Goal: Transaction & Acquisition: Purchase product/service

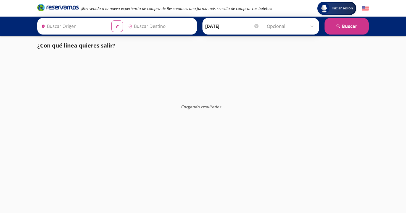
type input "[PERSON_NAME] de Querétaro, [GEOGRAPHIC_DATA]"
type input "Toluca, [GEOGRAPHIC_DATA]"
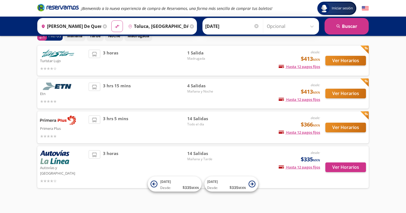
scroll to position [30, 0]
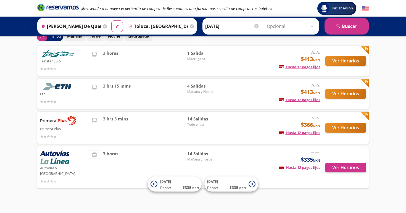
click at [333, 128] on button "Ver Horarios" at bounding box center [345, 128] width 41 height 10
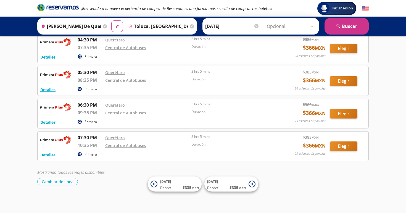
scroll to position [358, 0]
click at [340, 115] on button "Elegir" at bounding box center [344, 114] width 28 height 10
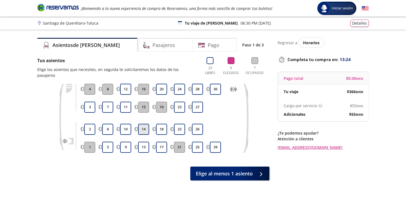
click at [142, 124] on button "14" at bounding box center [143, 129] width 11 height 11
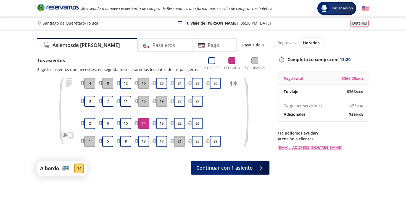
click at [145, 123] on button "14" at bounding box center [143, 123] width 11 height 11
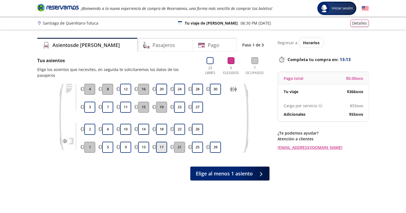
click at [160, 142] on button "17" at bounding box center [161, 147] width 11 height 11
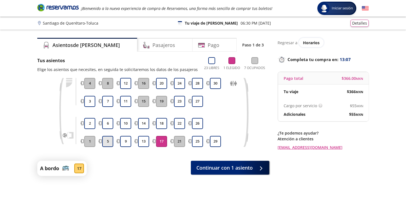
click at [108, 138] on button "5" at bounding box center [107, 141] width 11 height 11
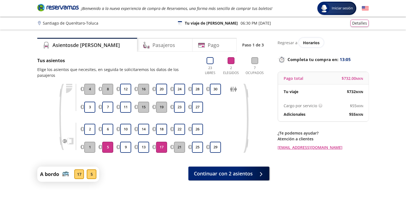
click at [159, 142] on button "17" at bounding box center [161, 147] width 11 height 11
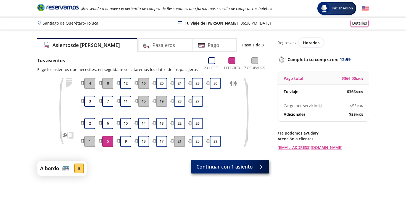
click at [241, 169] on span "Continuar con 1 asiento" at bounding box center [224, 166] width 56 height 7
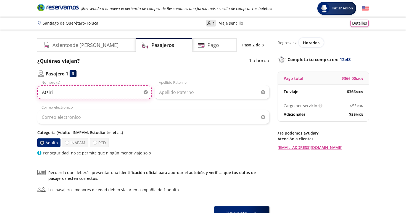
type input "Atziri"
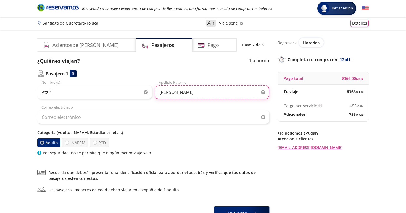
type input "[PERSON_NAME]"
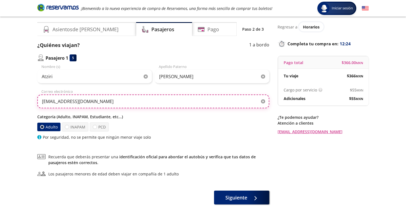
scroll to position [18, 0]
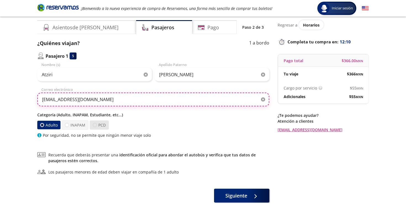
type input "[EMAIL_ADDRESS][DOMAIN_NAME]"
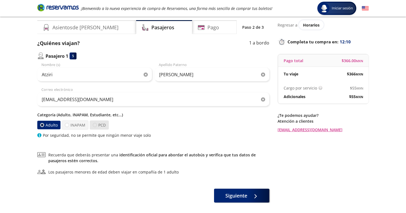
click at [96, 126] on div at bounding box center [95, 125] width 4 height 4
click at [96, 126] on input "PCD" at bounding box center [95, 125] width 4 height 4
radio input "true"
radio input "false"
click at [82, 125] on label "INAPAM" at bounding box center [75, 124] width 27 height 9
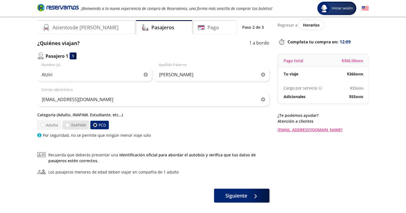
click at [69, 125] on input "INAPAM" at bounding box center [68, 125] width 4 height 4
radio input "true"
radio input "false"
click at [54, 123] on label "Adulto" at bounding box center [49, 124] width 24 height 9
click at [44, 123] on input "Adulto" at bounding box center [43, 125] width 4 height 4
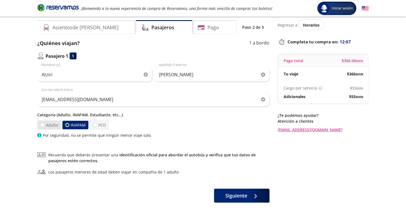
radio input "true"
radio input "false"
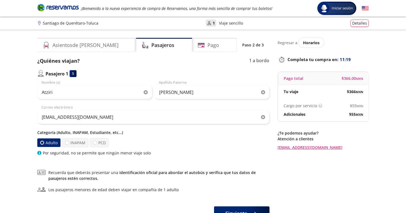
scroll to position [0, 0]
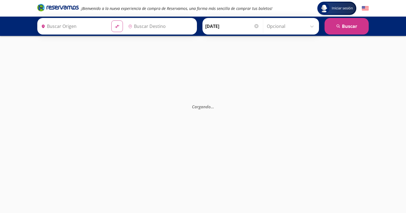
type input "Toluca, [GEOGRAPHIC_DATA]"
type input "[PERSON_NAME] de Querétaro, [GEOGRAPHIC_DATA]"
